Goal: Find contact information

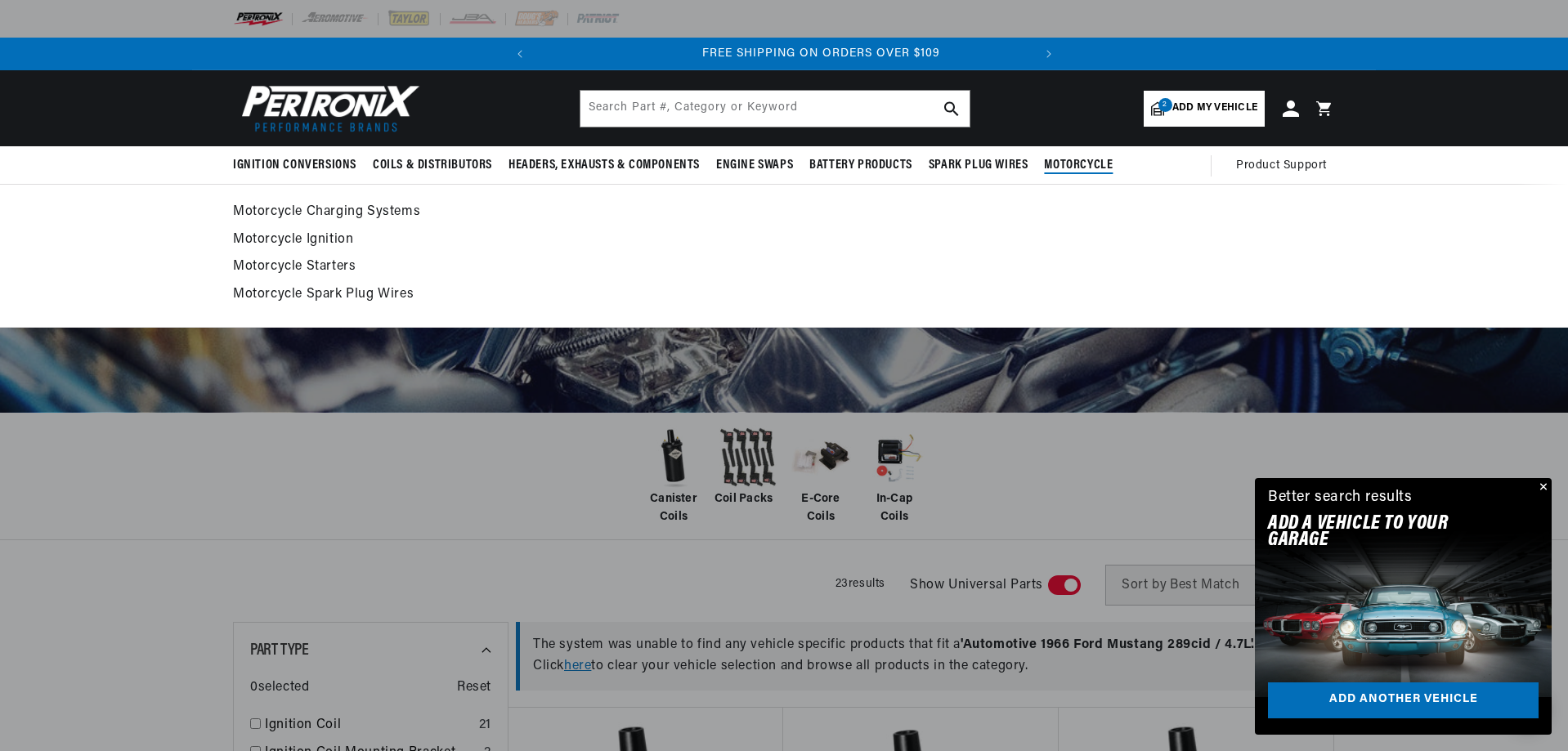
scroll to position [0, 496]
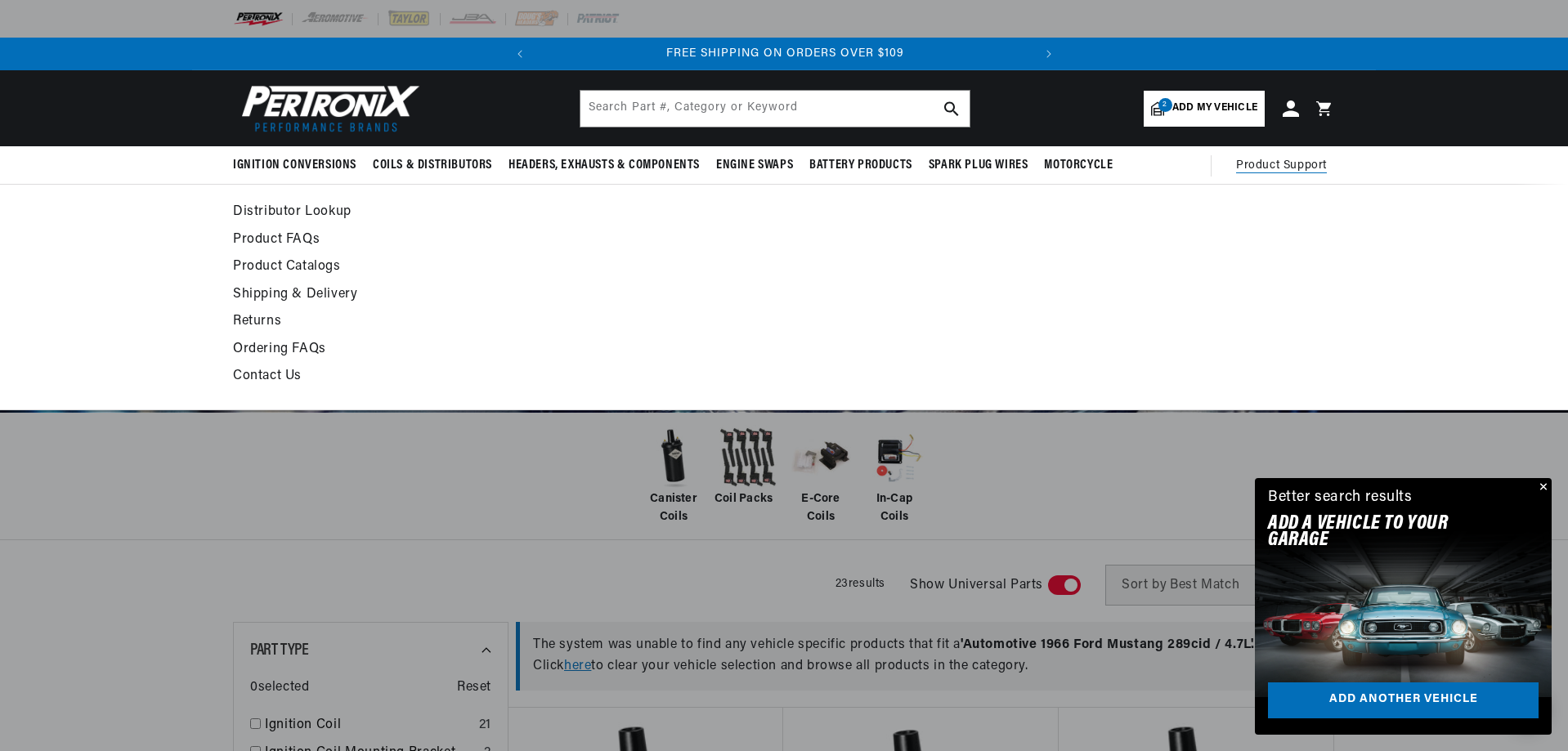
click at [1272, 168] on span "Product Support" at bounding box center [1282, 166] width 91 height 18
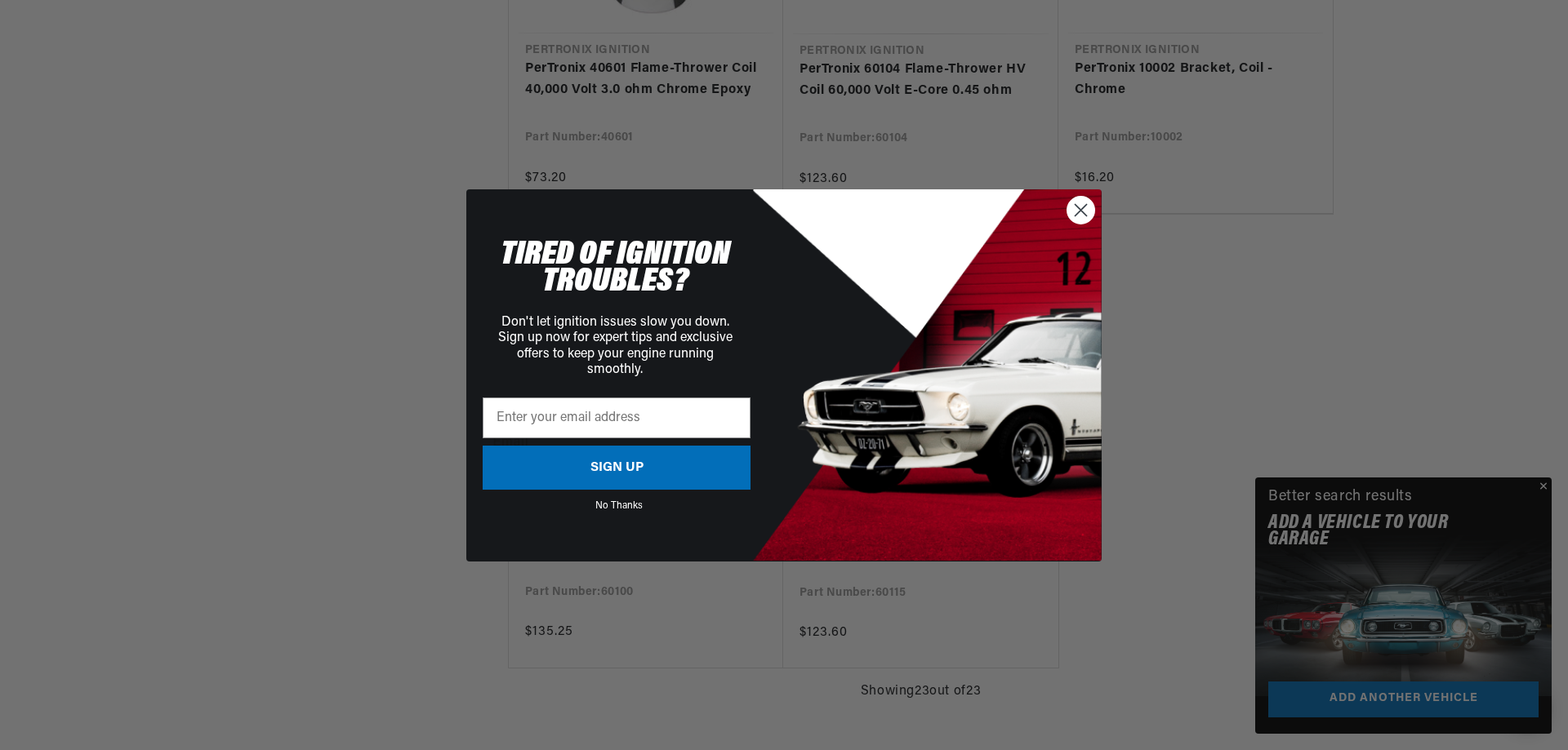
click at [1071, 211] on circle "Close dialog" at bounding box center [1081, 209] width 27 height 27
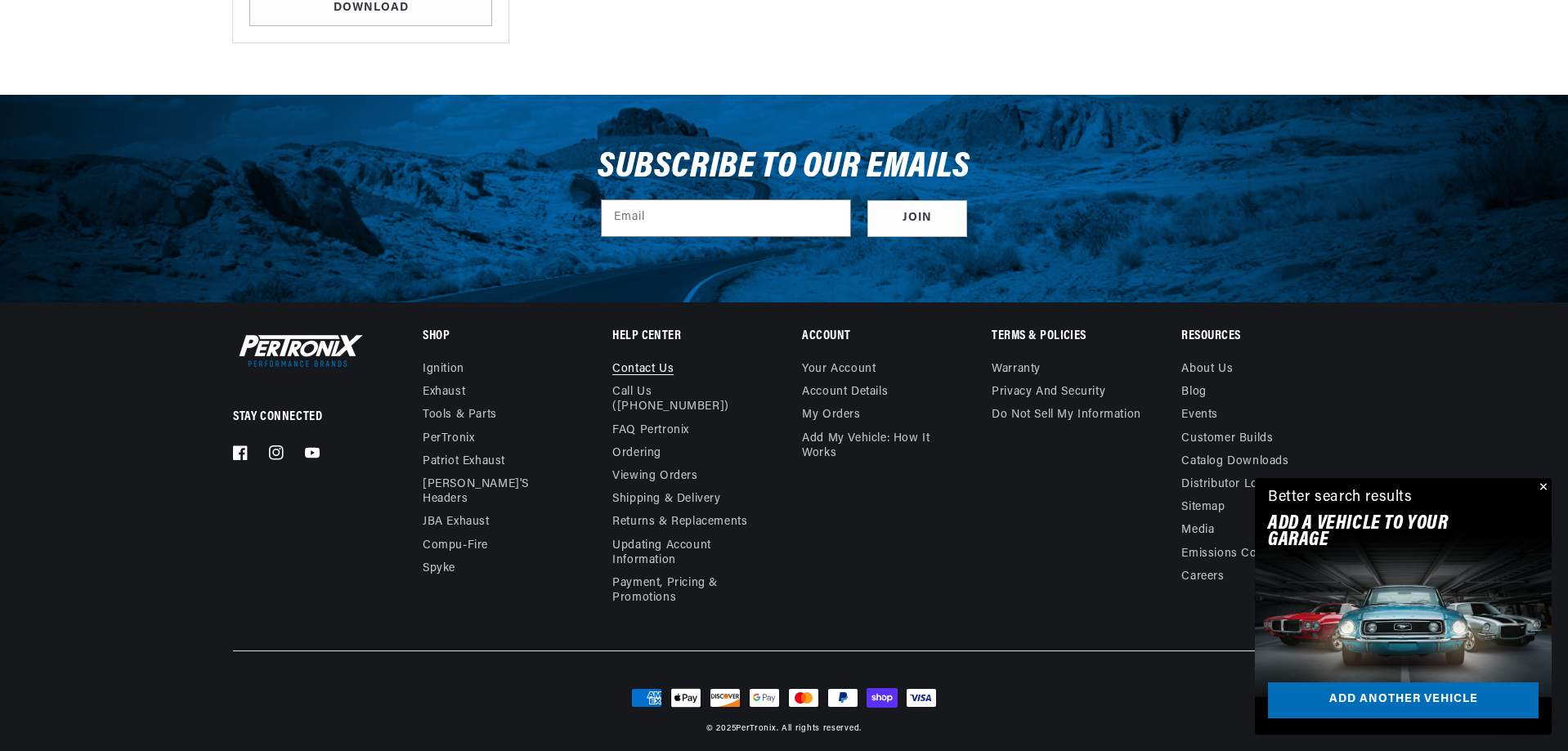
scroll to position [0, 496]
click at [657, 372] on link "Contact us" at bounding box center [642, 371] width 61 height 18
